Goal: Task Accomplishment & Management: Use online tool/utility

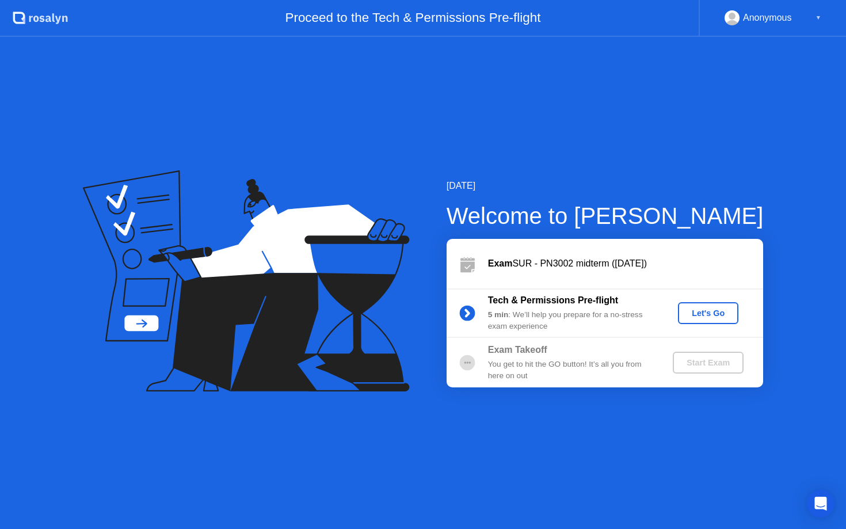
click at [712, 318] on div "Let's Go" at bounding box center [708, 312] width 51 height 9
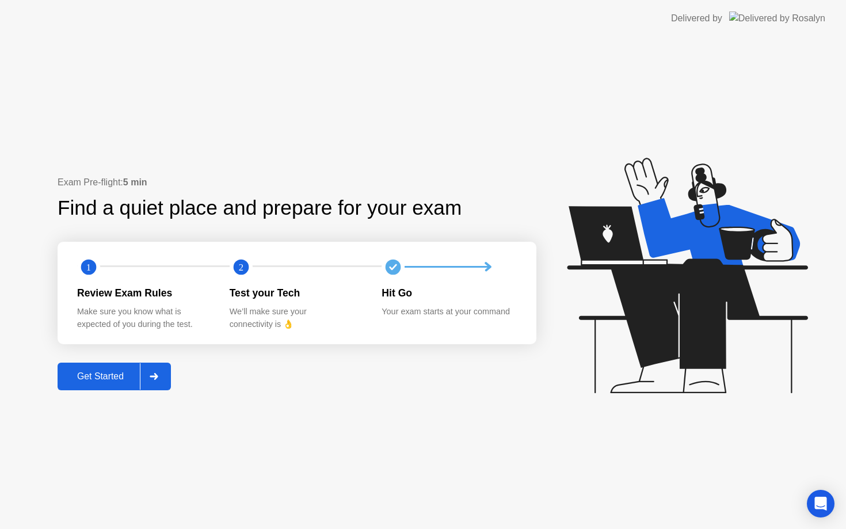
click at [95, 378] on div "Get Started" at bounding box center [100, 376] width 79 height 10
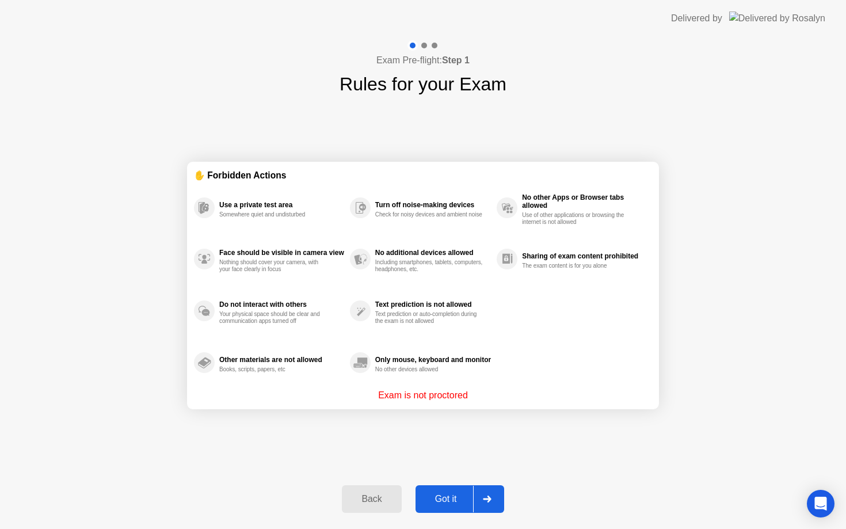
click at [455, 504] on div "Got it" at bounding box center [446, 499] width 54 height 10
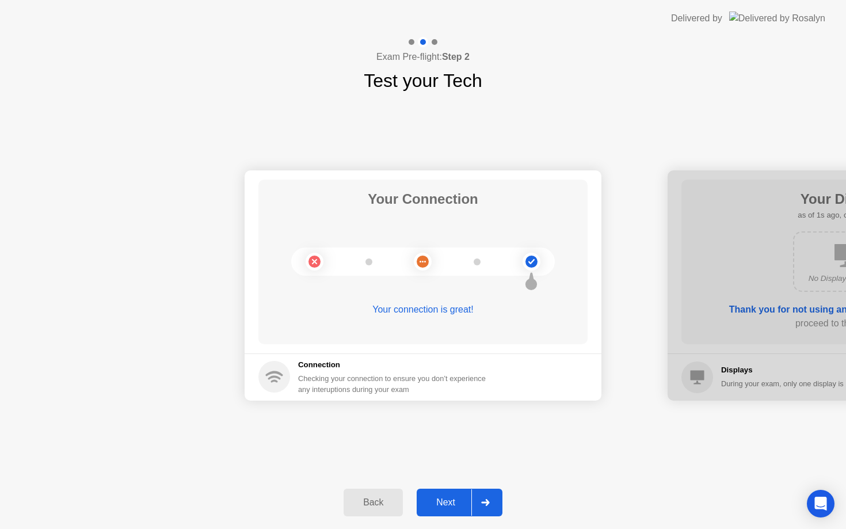
click at [453, 508] on div "Next" at bounding box center [445, 502] width 51 height 10
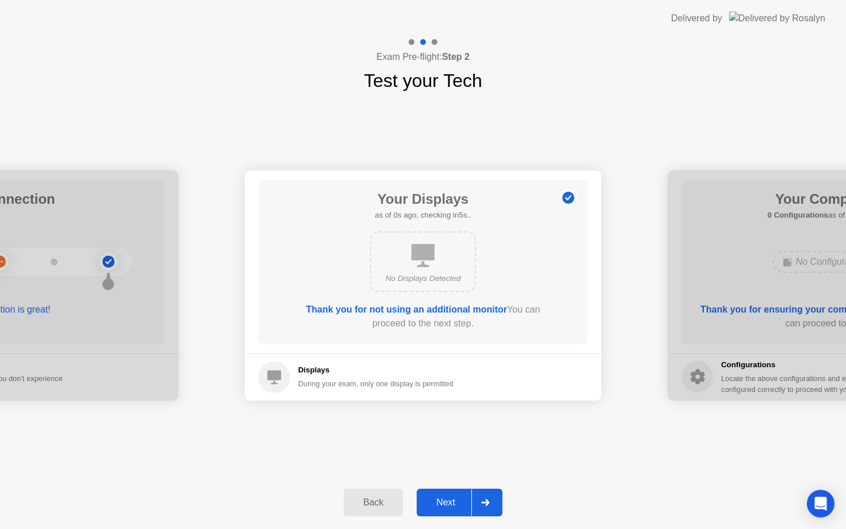
click at [453, 508] on div "Next" at bounding box center [445, 502] width 51 height 10
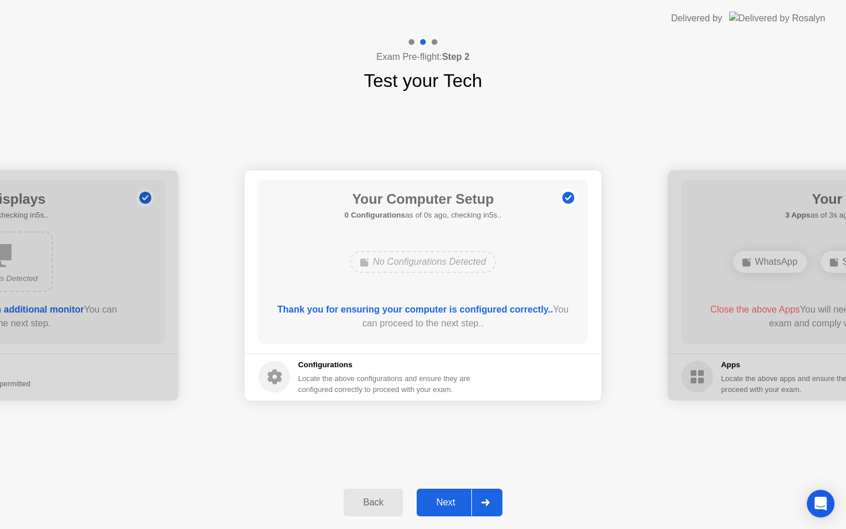
click at [453, 508] on div "Next" at bounding box center [445, 502] width 51 height 10
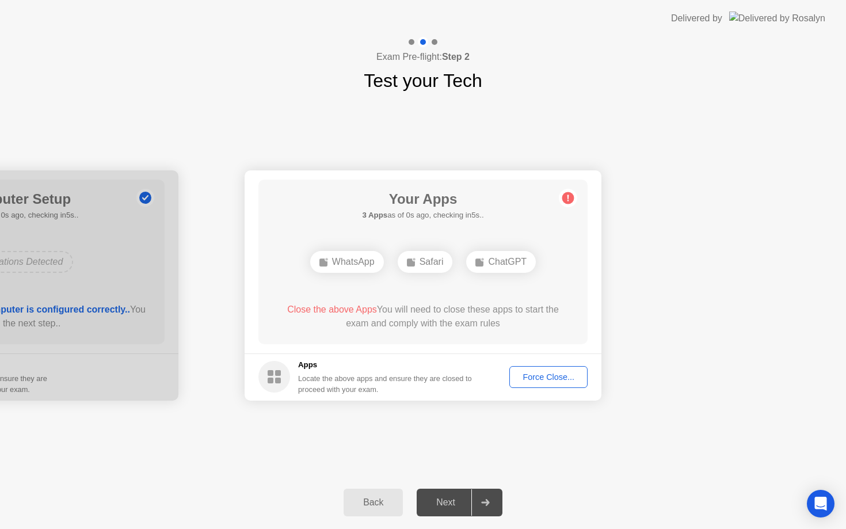
click at [453, 508] on div "Next" at bounding box center [445, 502] width 51 height 10
click at [544, 377] on div "Force Close..." at bounding box center [548, 376] width 70 height 9
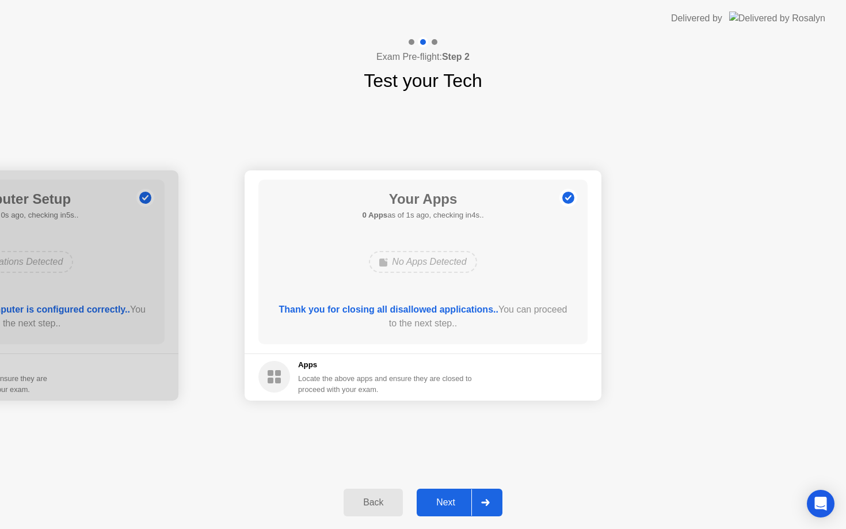
click at [452, 502] on div "Next" at bounding box center [445, 502] width 51 height 10
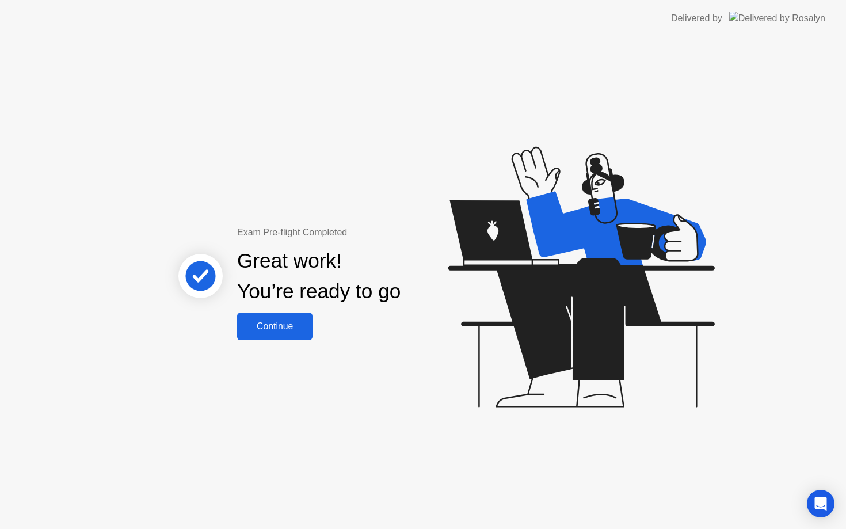
click at [298, 337] on button "Continue" at bounding box center [274, 326] width 75 height 28
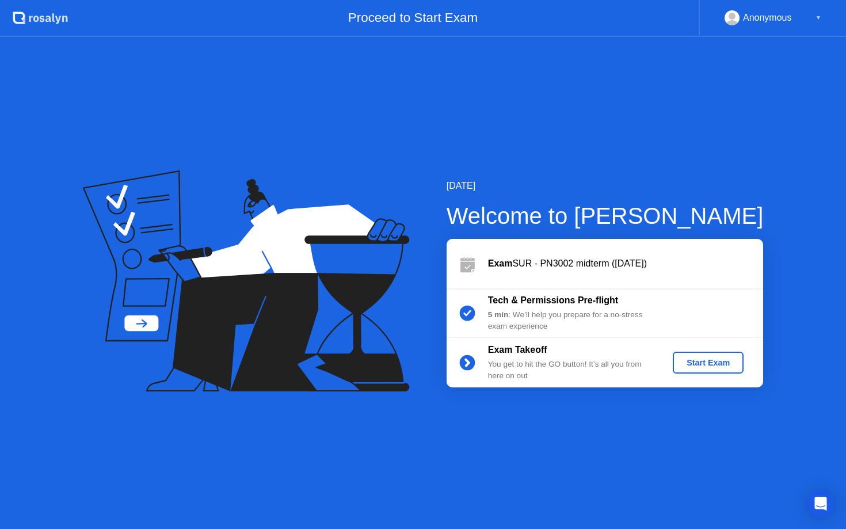
click at [693, 362] on div "Start Exam" at bounding box center [708, 362] width 62 height 9
